Goal: Task Accomplishment & Management: Manage account settings

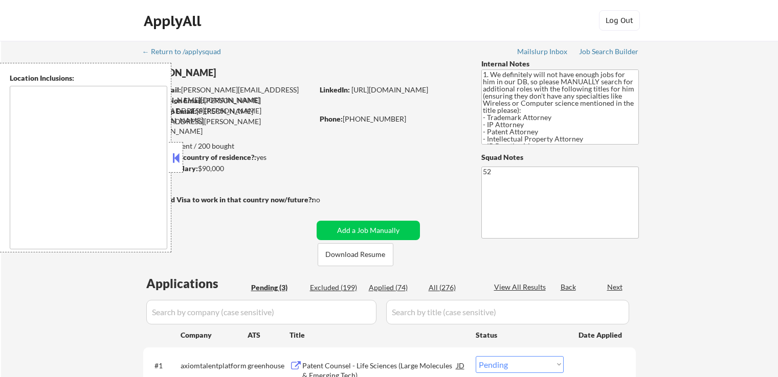
select select ""pending""
type textarea "[GEOGRAPHIC_DATA], [GEOGRAPHIC_DATA] [GEOGRAPHIC_DATA], [GEOGRAPHIC_DATA], [GEO…"
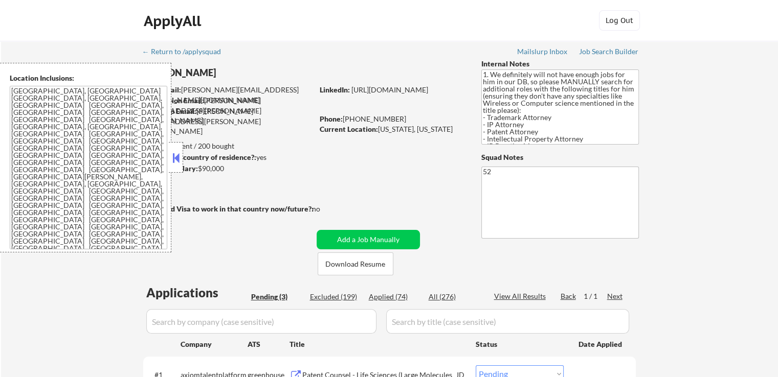
click at [180, 160] on button at bounding box center [175, 157] width 11 height 15
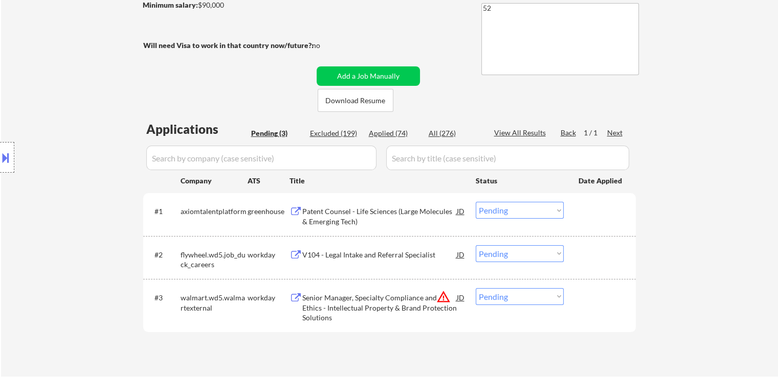
scroll to position [205, 0]
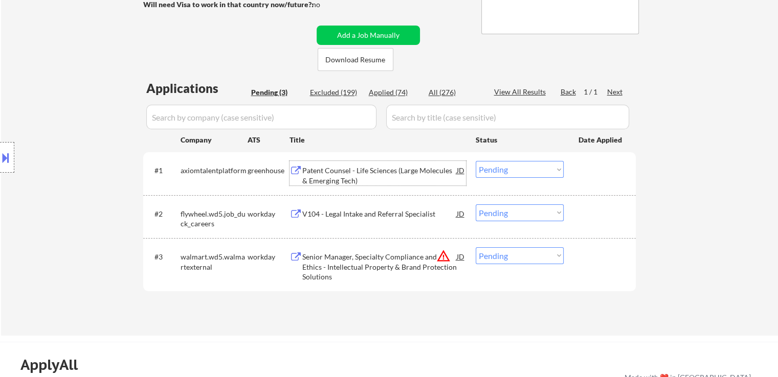
click at [386, 170] on div "Patent Counsel - Life Sciences (Large Molecules & Emerging Tech)" at bounding box center [379, 176] width 154 height 20
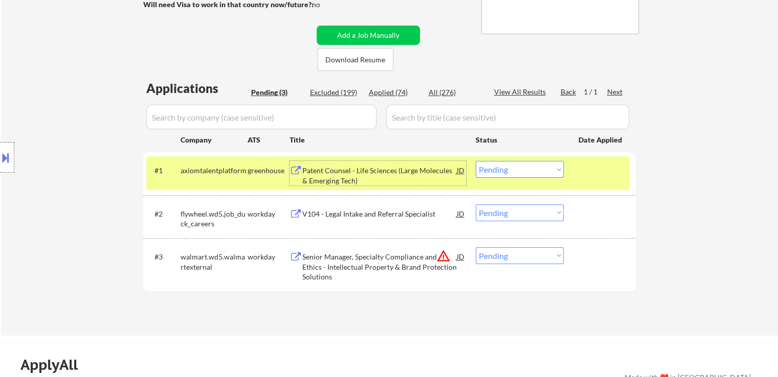
click at [520, 256] on select "Choose an option... Pending Applied Excluded (Questions) Excluded (Expired) Exc…" at bounding box center [520, 256] width 88 height 17
select select ""excluded__location_""
click at [476, 248] on select "Choose an option... Pending Applied Excluded (Questions) Excluded (Expired) Exc…" at bounding box center [520, 256] width 88 height 17
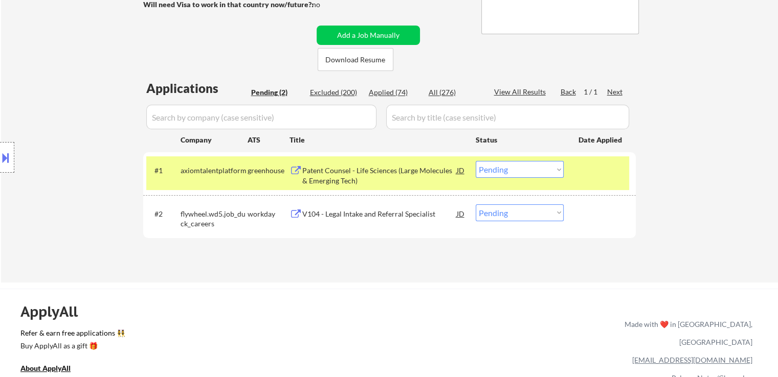
click at [534, 173] on select "Choose an option... Pending Applied Excluded (Questions) Excluded (Expired) Exc…" at bounding box center [520, 169] width 88 height 17
click at [476, 161] on select "Choose an option... Pending Applied Excluded (Questions) Excluded (Expired) Exc…" at bounding box center [520, 169] width 88 height 17
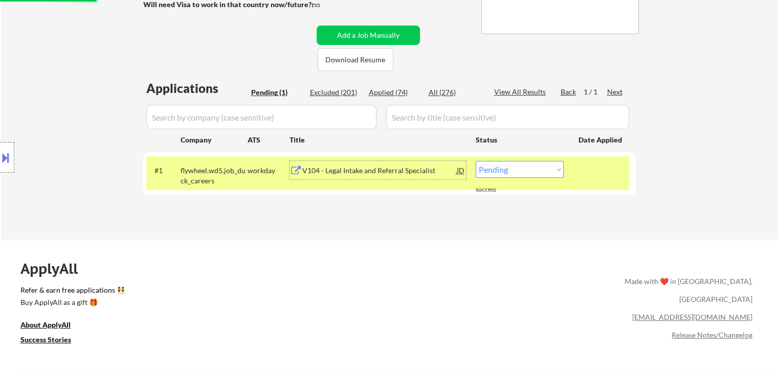
click at [364, 176] on div "V104 - Legal Intake and Referral Specialist" at bounding box center [379, 170] width 154 height 18
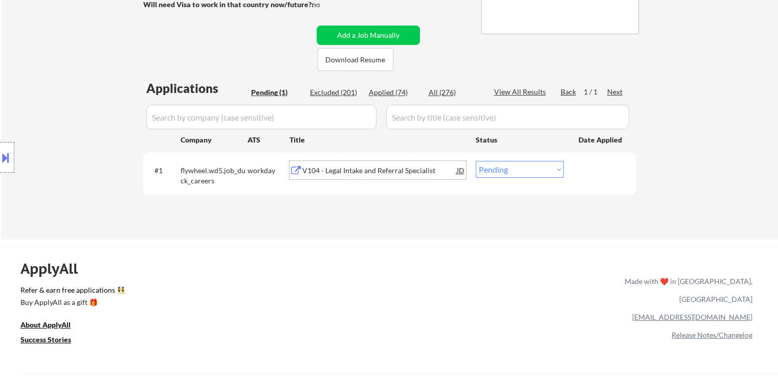
click at [522, 174] on select "Choose an option... Pending Applied Excluded (Questions) Excluded (Expired) Exc…" at bounding box center [520, 169] width 88 height 17
select select ""excluded__location_""
click at [476, 161] on select "Choose an option... Pending Applied Excluded (Questions) Excluded (Expired) Exc…" at bounding box center [520, 169] width 88 height 17
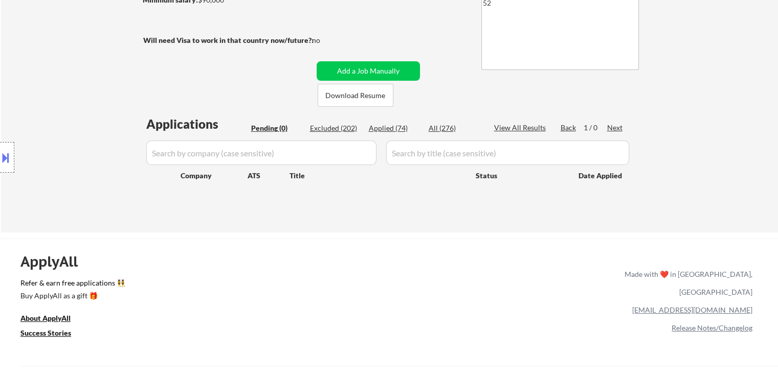
scroll to position [102, 0]
